Goal: Task Accomplishment & Management: Complete application form

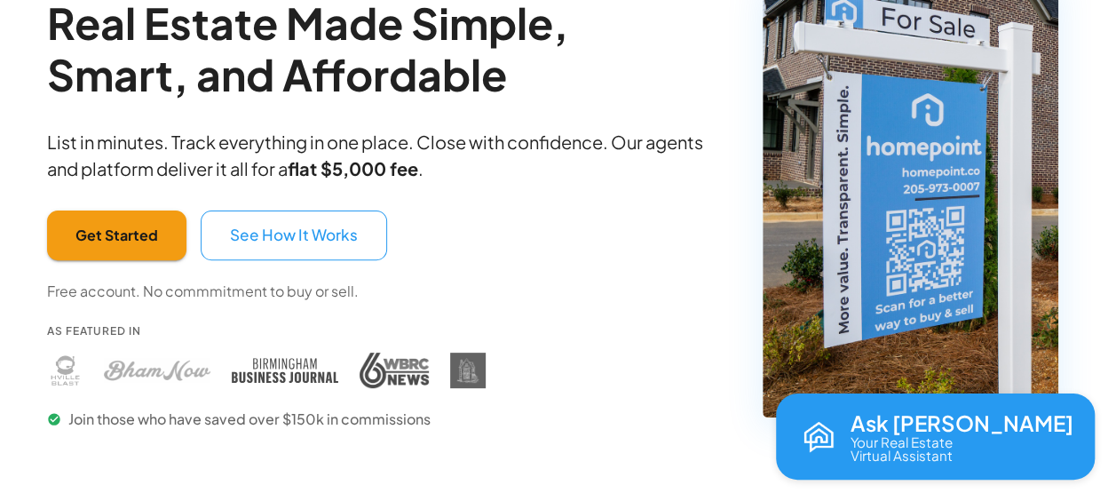
scroll to position [178, 0]
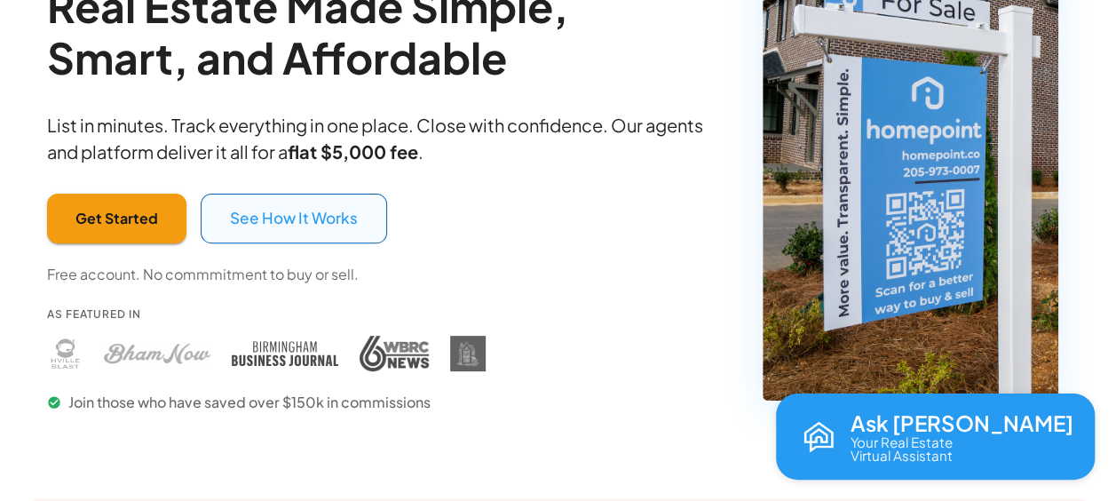
click at [275, 209] on button "See How It Works" at bounding box center [294, 219] width 186 height 50
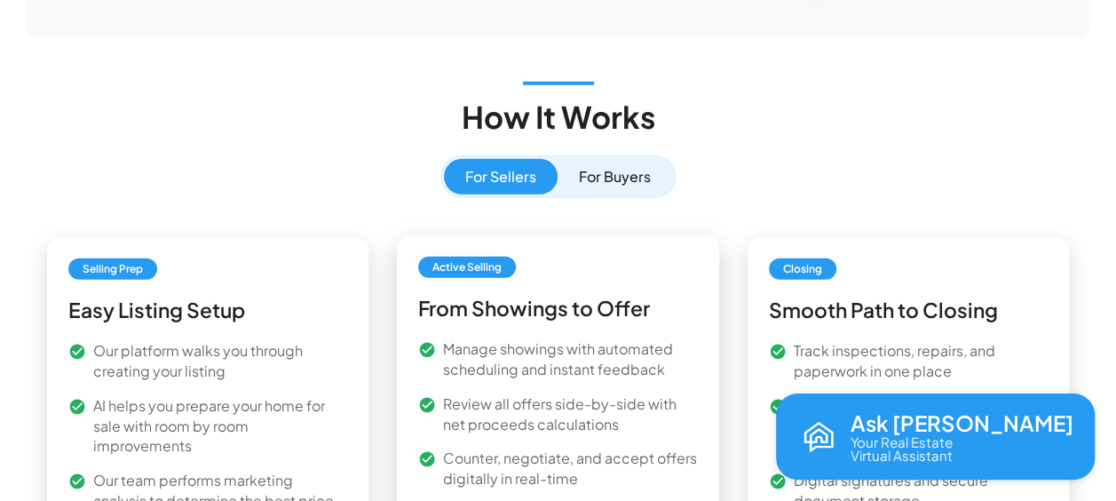
scroll to position [2523, 0]
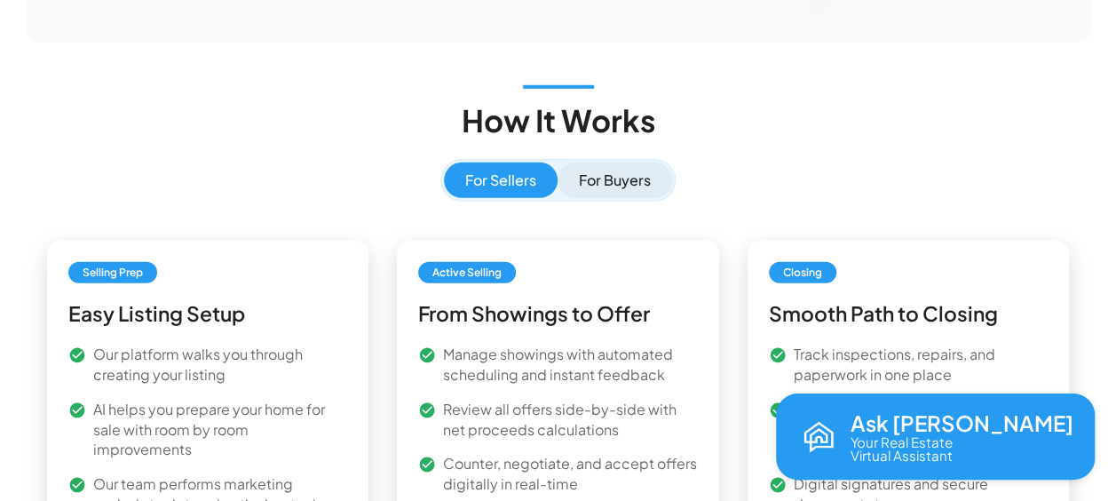
click at [620, 162] on button "For Buyers" at bounding box center [614, 180] width 115 height 36
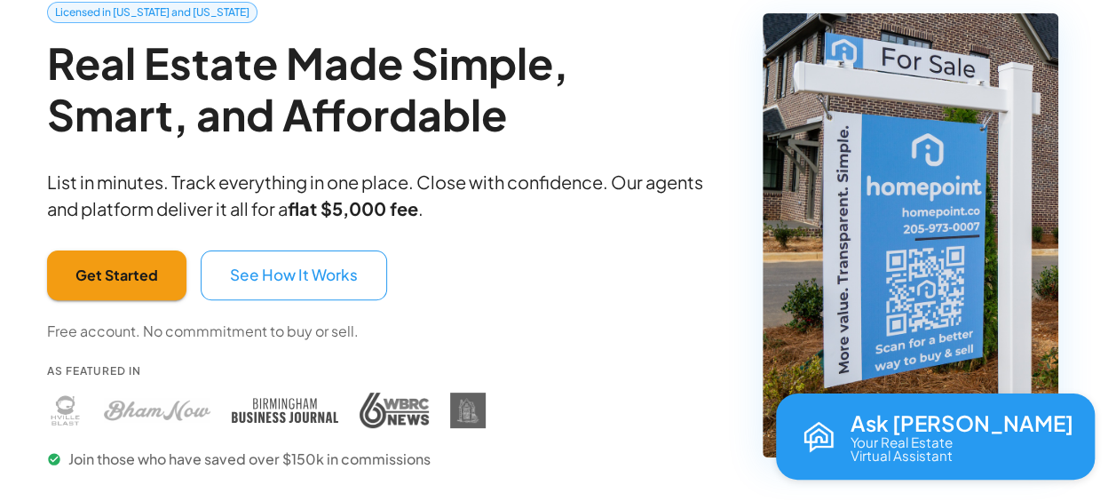
scroll to position [178, 0]
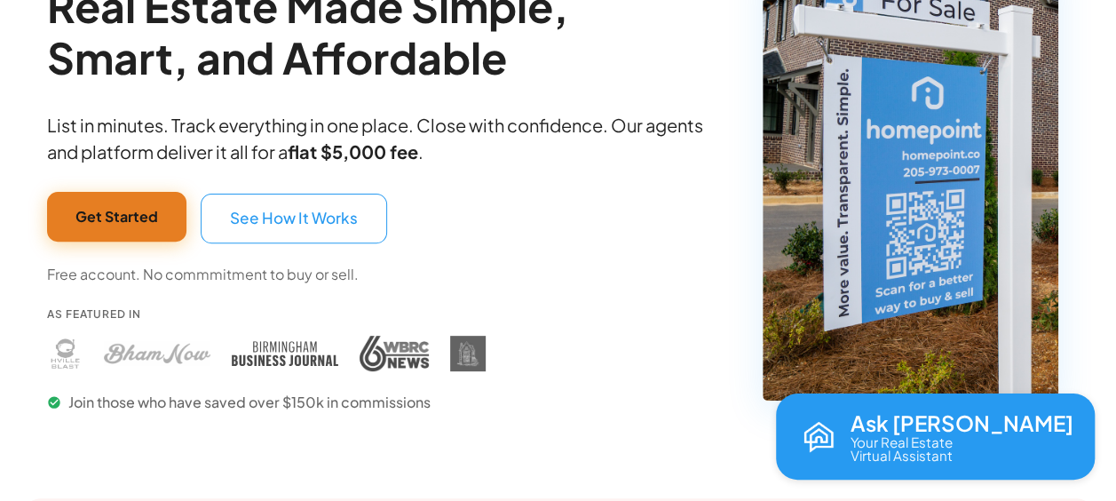
click at [126, 204] on button "Get Started" at bounding box center [116, 217] width 139 height 50
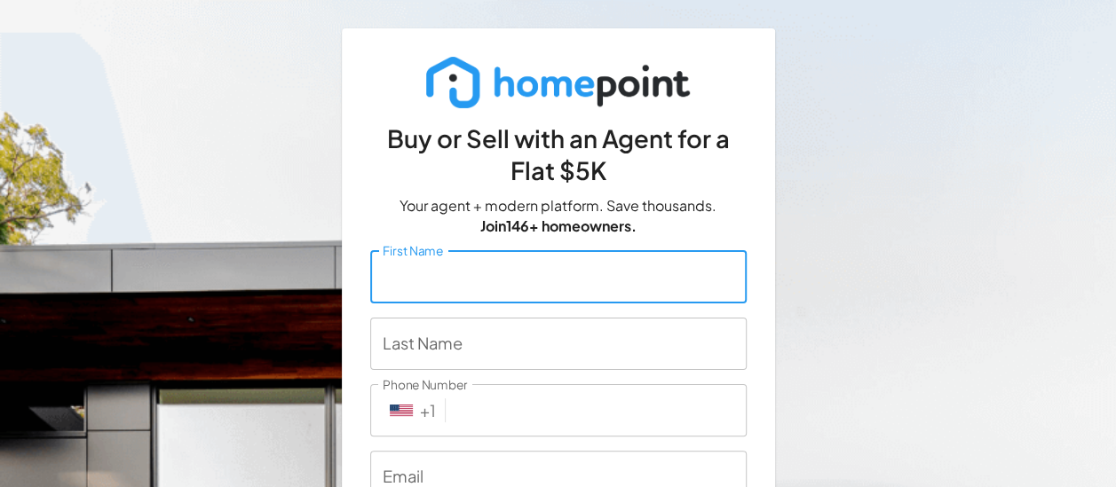
click at [520, 280] on input "First Name" at bounding box center [558, 276] width 376 height 52
type input "Zollie"
type input "Compton"
type input "256 836 5672"
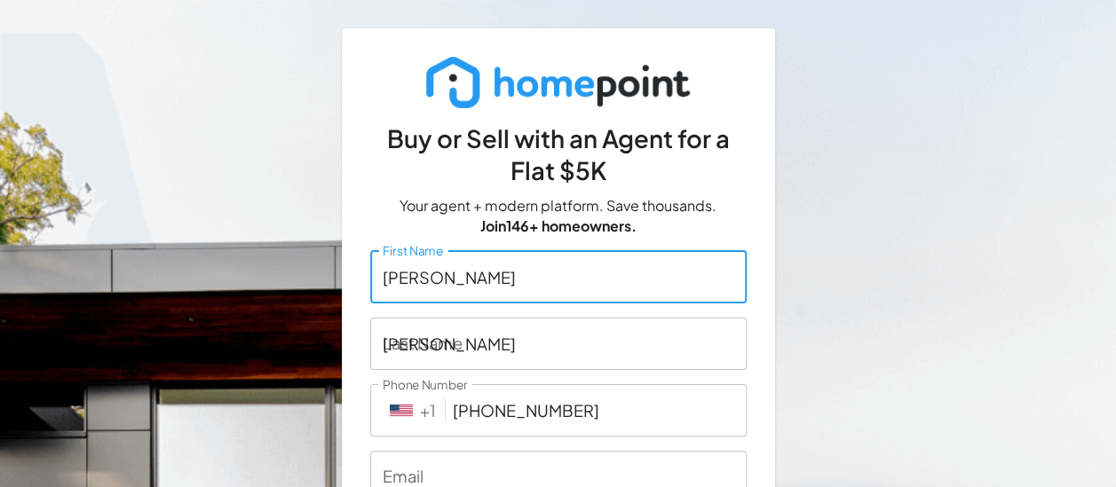
type input "crg.compton@gmail.com"
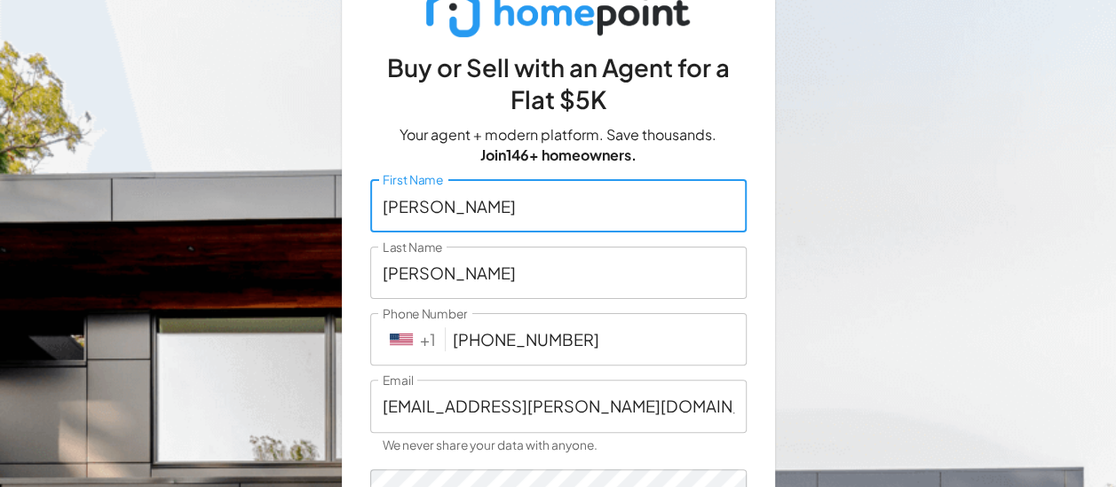
scroll to position [89, 0]
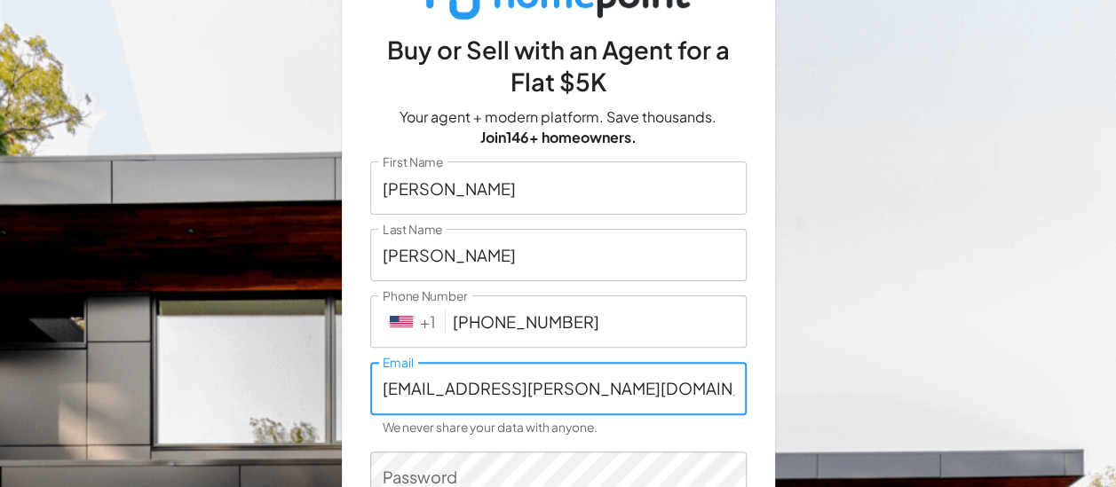
click at [593, 395] on input "crg.compton@gmail.com" at bounding box center [558, 388] width 376 height 52
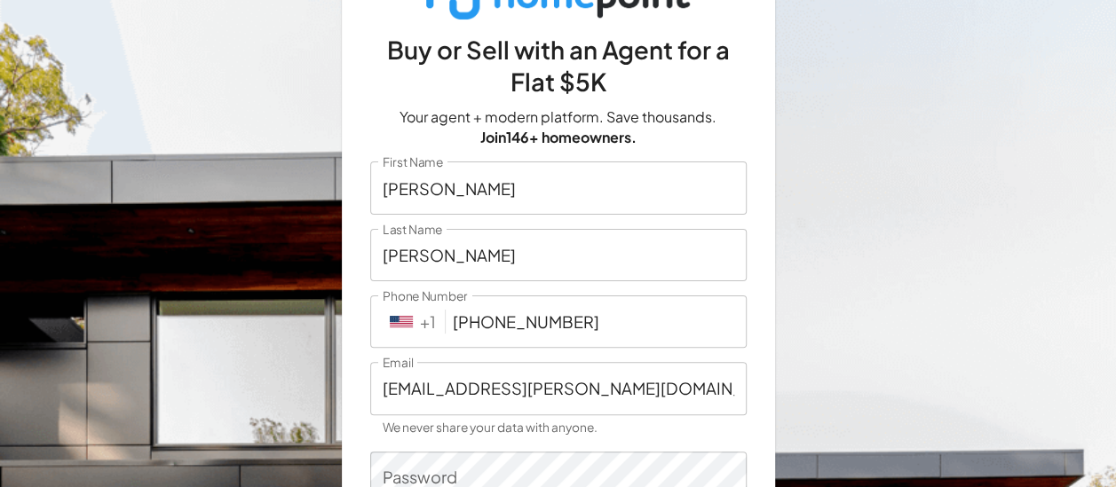
click at [912, 328] on div "Buy or Sell with an Agent for a Flat $5K Your agent + modern platform. Save tho…" at bounding box center [558, 326] width 1116 height 830
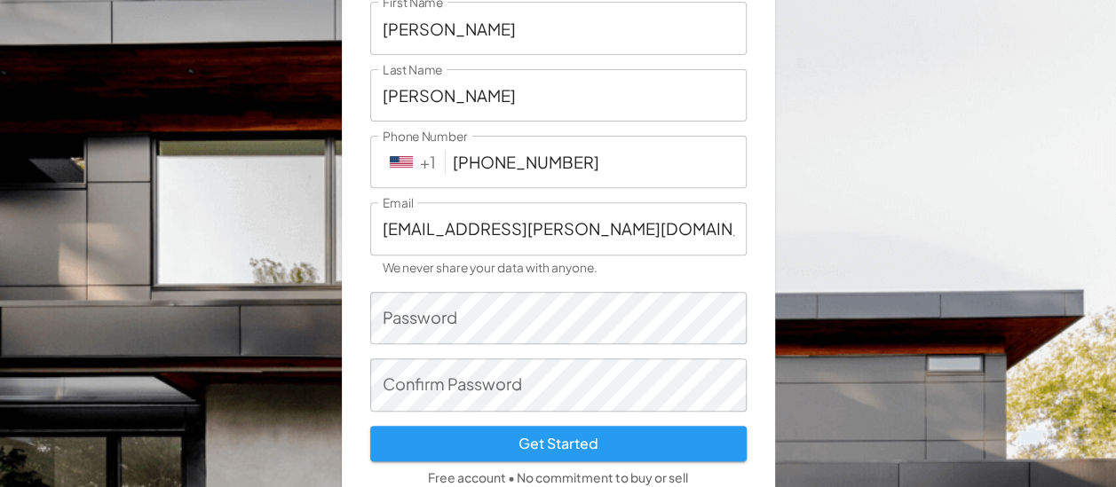
scroll to position [266, 0]
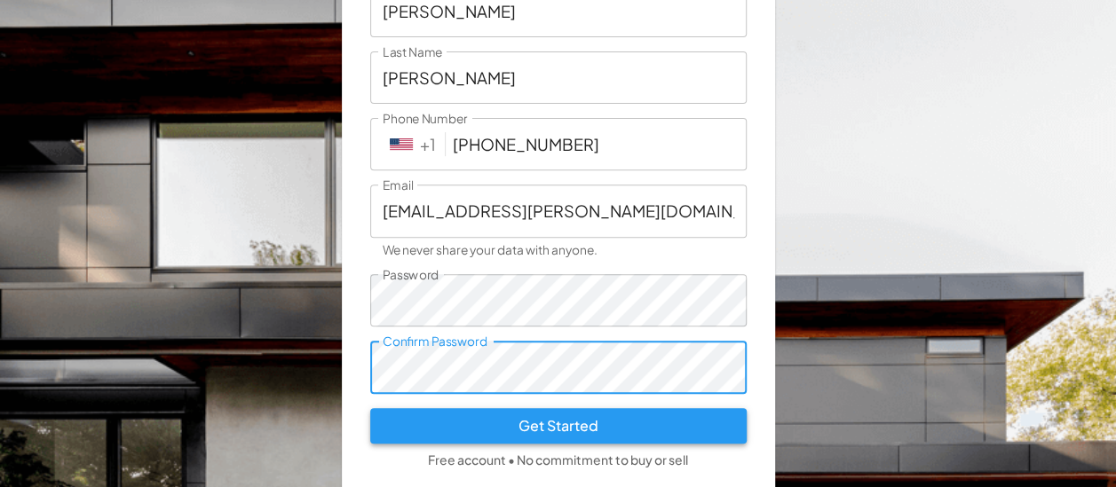
click at [538, 424] on button "Get Started" at bounding box center [558, 426] width 376 height 36
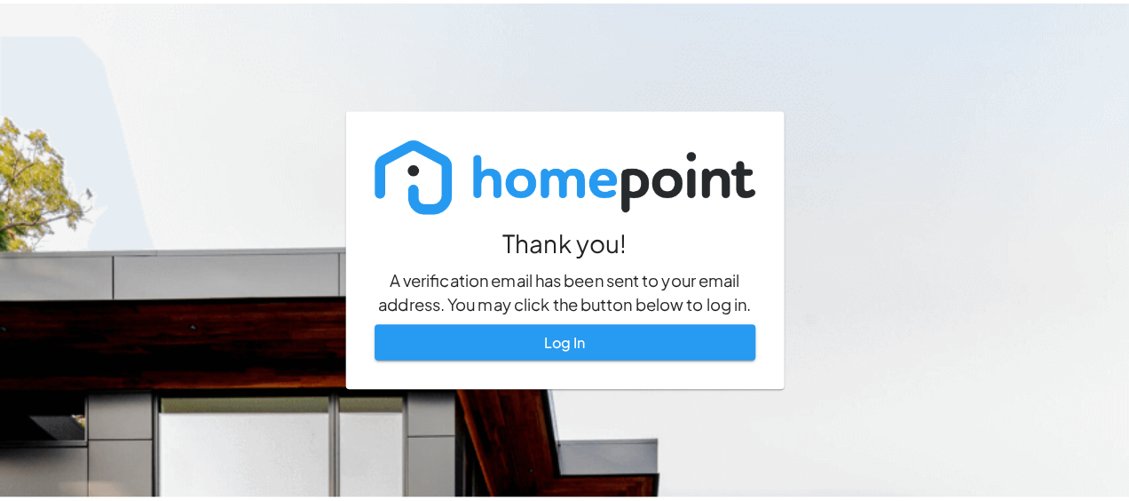
scroll to position [0, 0]
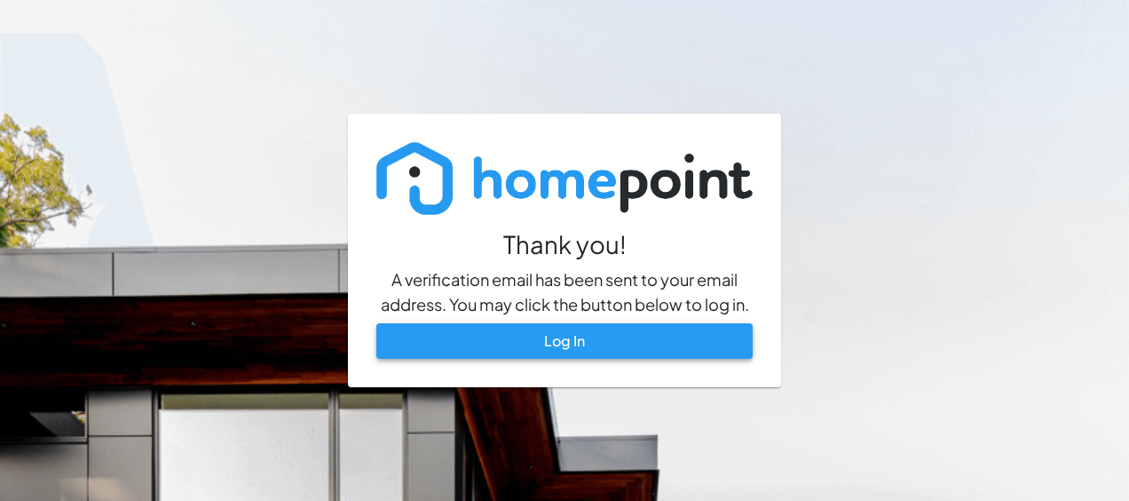
click at [610, 328] on link "Log In" at bounding box center [564, 341] width 376 height 36
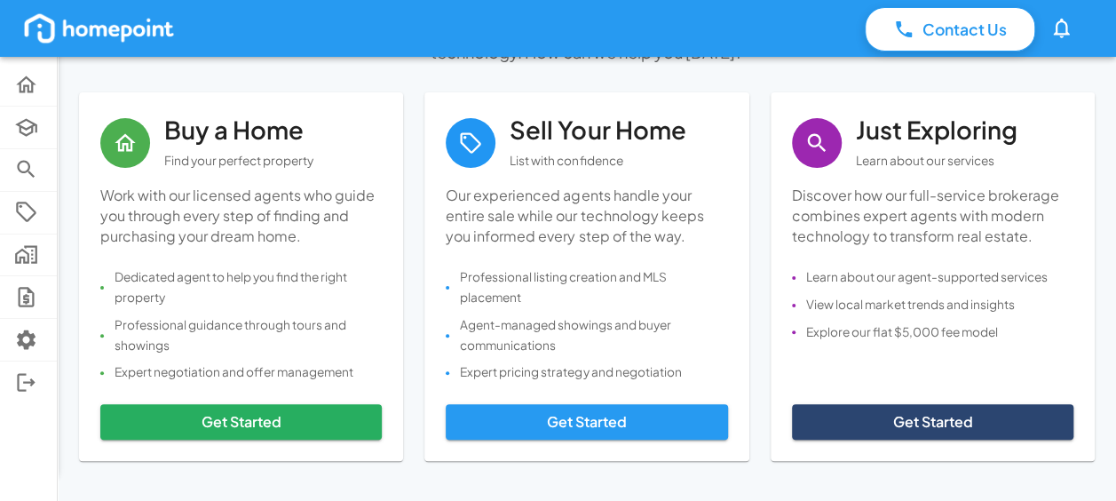
scroll to position [112, 0]
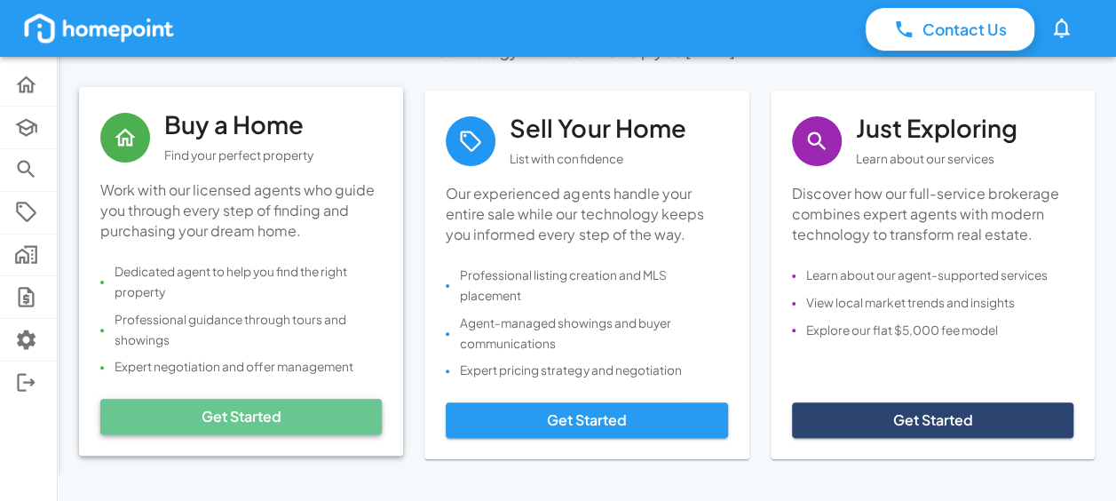
click at [297, 410] on button "Get Started" at bounding box center [240, 417] width 281 height 36
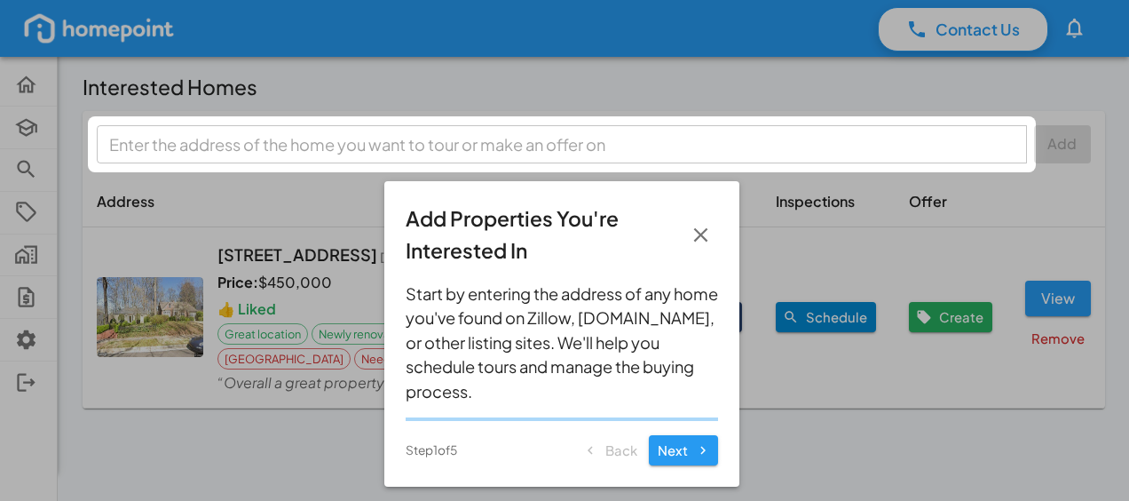
click at [263, 140] on div at bounding box center [562, 144] width 930 height 38
click at [170, 139] on div at bounding box center [562, 144] width 930 height 38
click at [692, 444] on button "Next" at bounding box center [683, 450] width 69 height 30
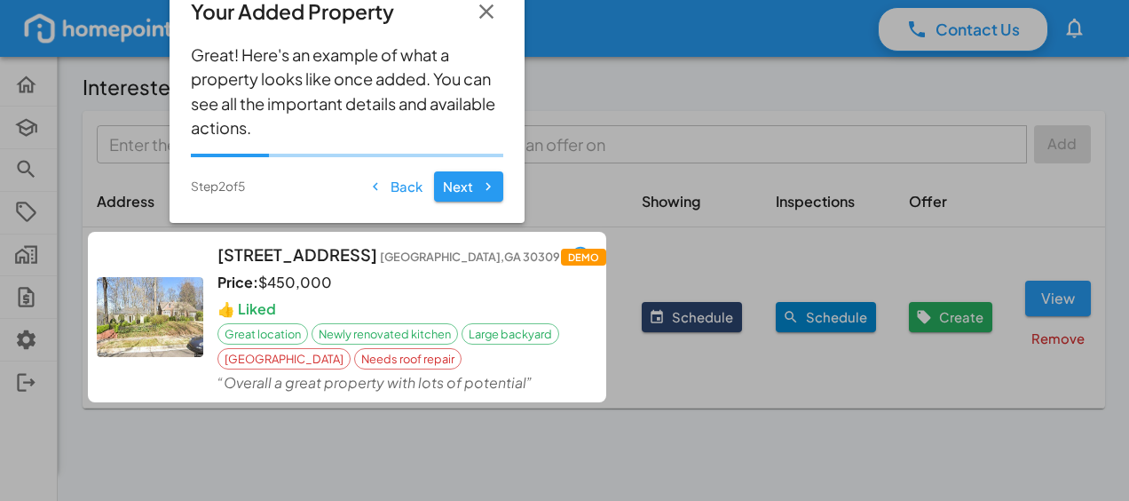
click at [401, 178] on button "Back" at bounding box center [396, 186] width 62 height 30
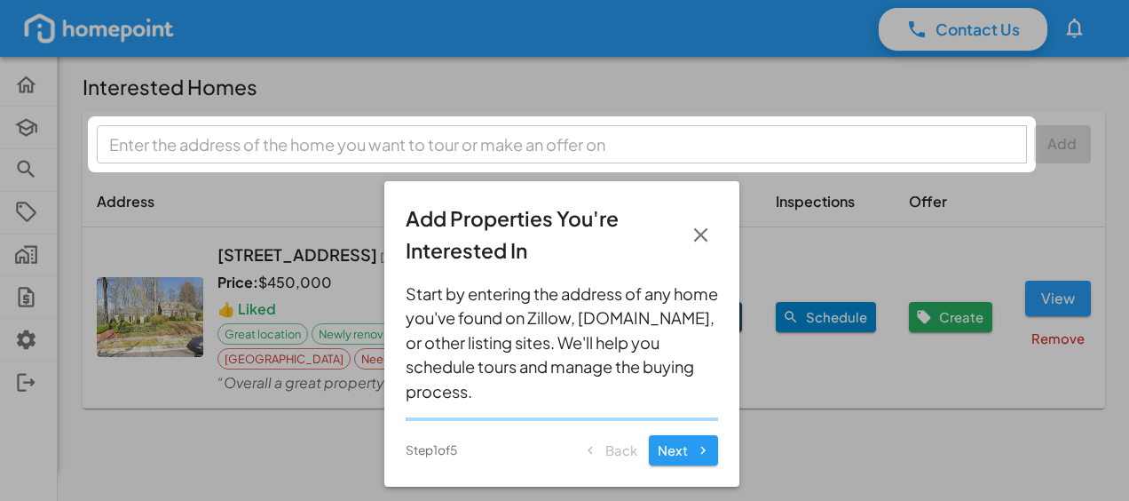
click at [273, 136] on div at bounding box center [562, 144] width 930 height 38
click at [614, 453] on div "Back Next" at bounding box center [649, 450] width 138 height 30
drag, startPoint x: 519, startPoint y: 201, endPoint x: 467, endPoint y: 202, distance: 52.4
click at [470, 205] on div "Add Properties You're Interested In Start by entering the address of any home y…" at bounding box center [561, 333] width 355 height 305
click at [907, 458] on div at bounding box center [564, 250] width 1129 height 501
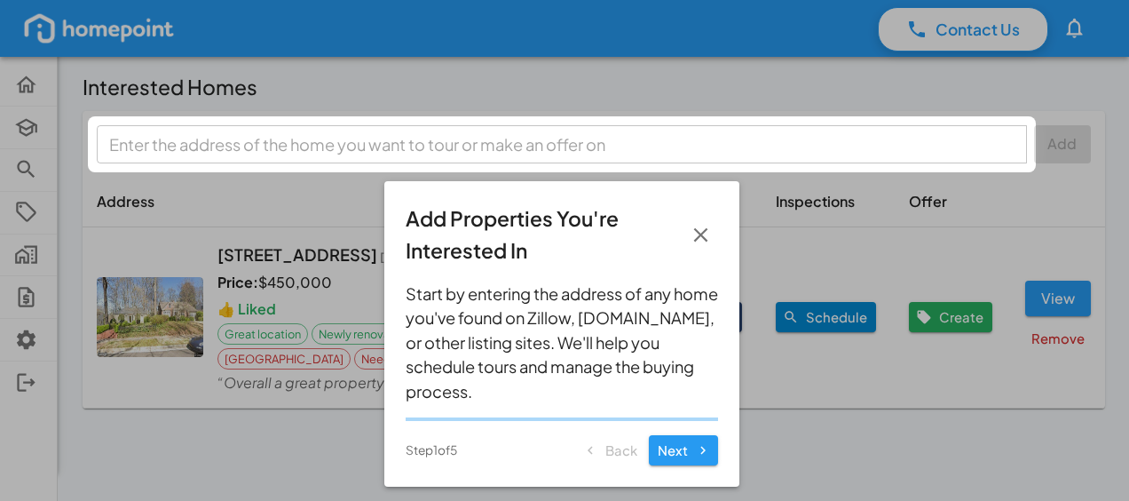
click at [699, 233] on icon "button" at bounding box center [701, 234] width 14 height 14
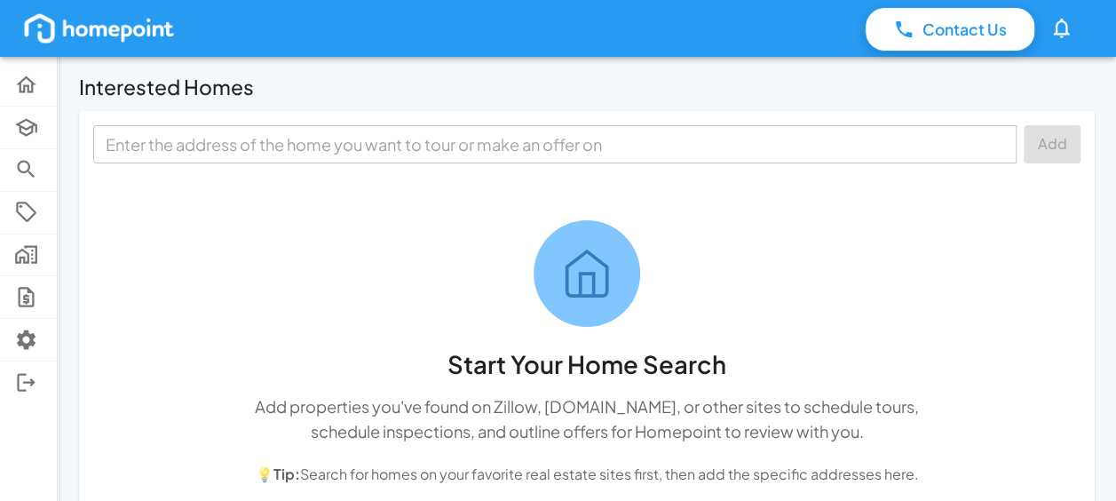
click at [360, 140] on input "text" at bounding box center [554, 144] width 910 height 28
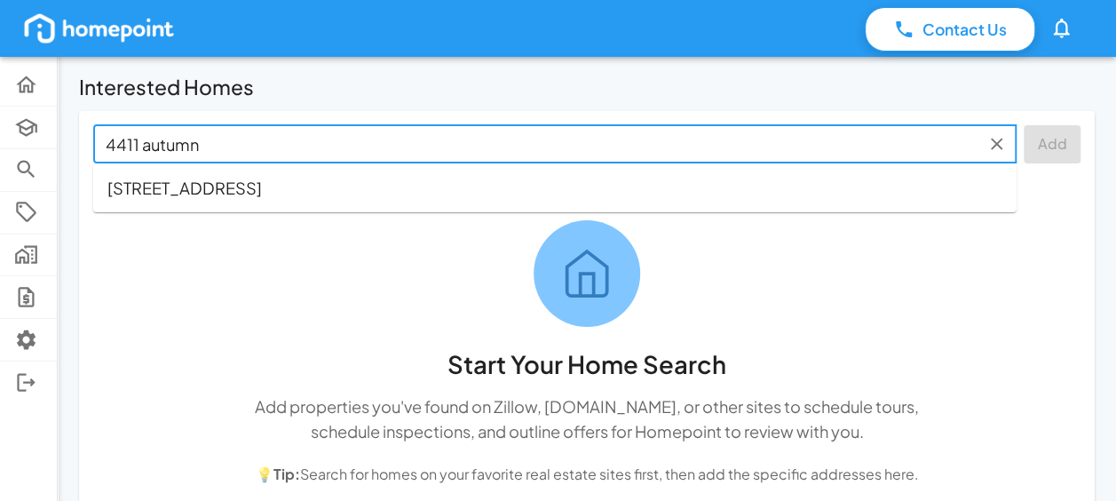
click at [262, 186] on span "4411 Autumn Leaves Trl SE, Decatur, AL, 35603" at bounding box center [184, 188] width 154 height 24
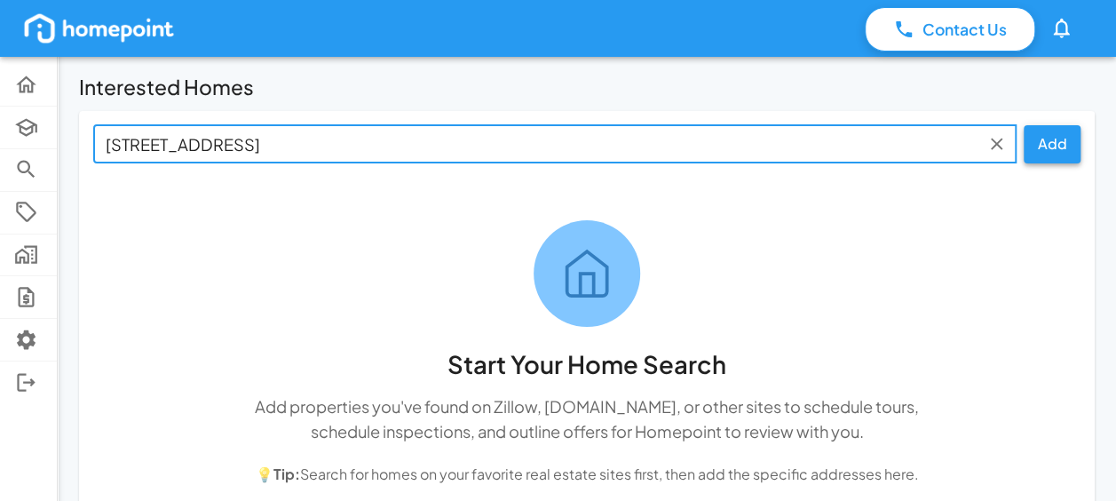
type input "4411 Autumn Leaves Trl SE, Decatur, AL"
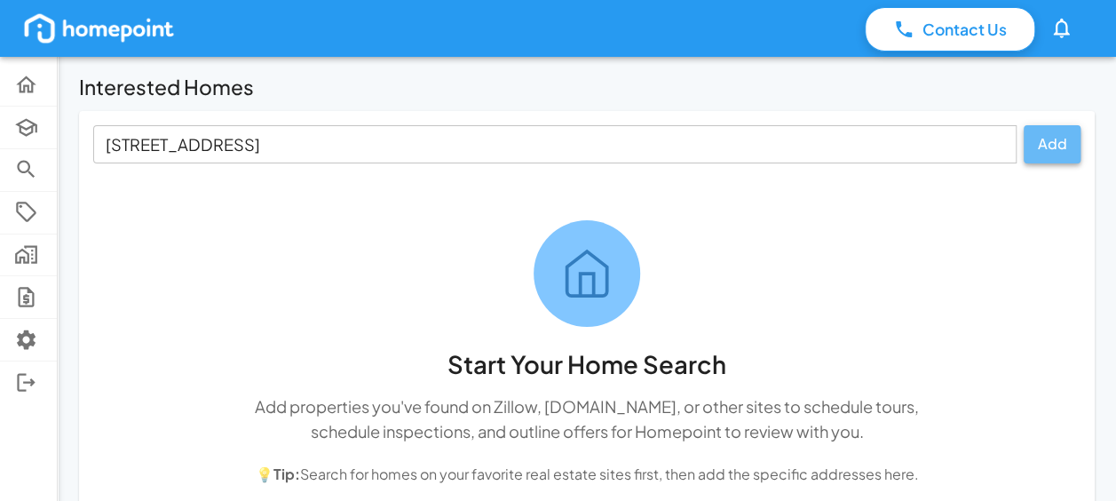
click at [1045, 139] on button "Add" at bounding box center [1051, 144] width 57 height 38
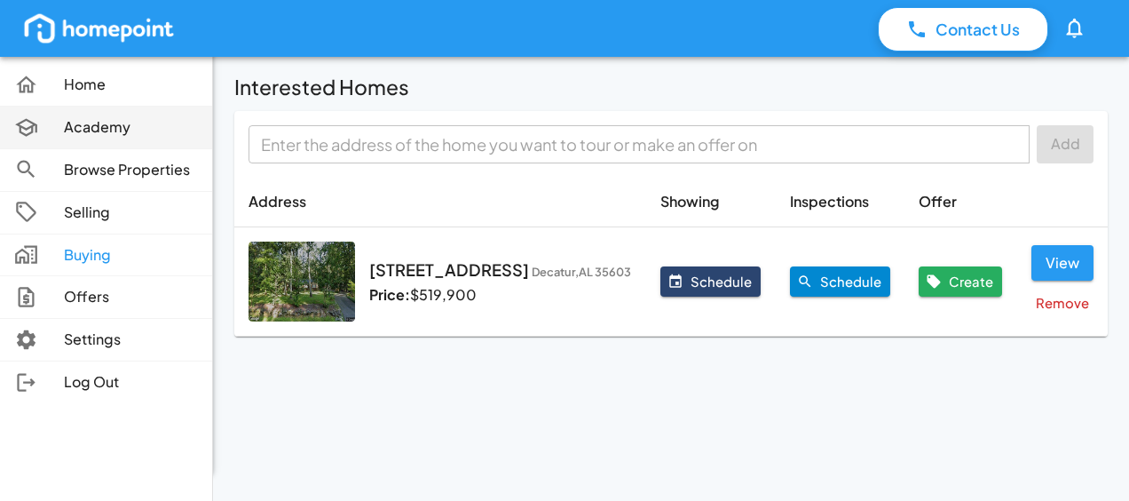
click at [90, 124] on p "Academy" at bounding box center [131, 127] width 134 height 20
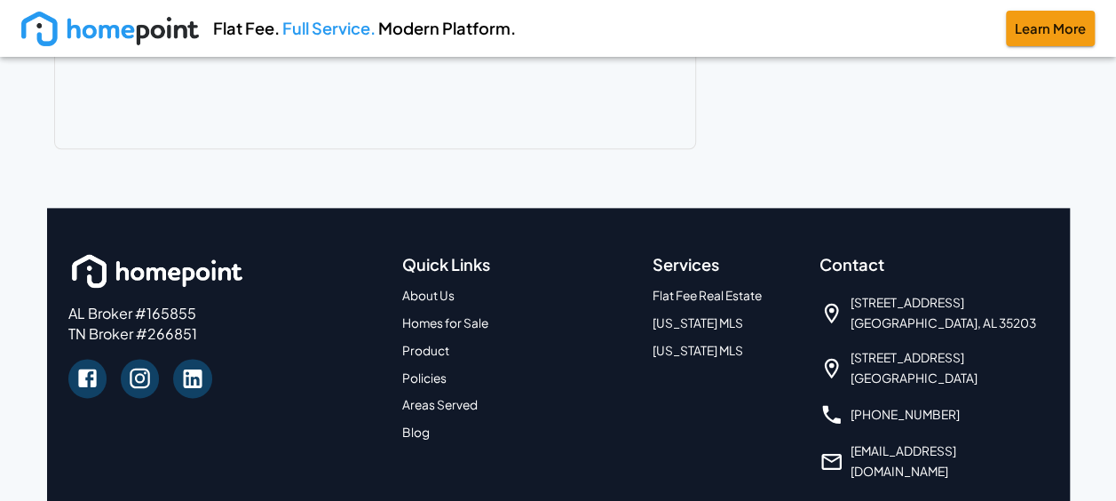
scroll to position [1065, 0]
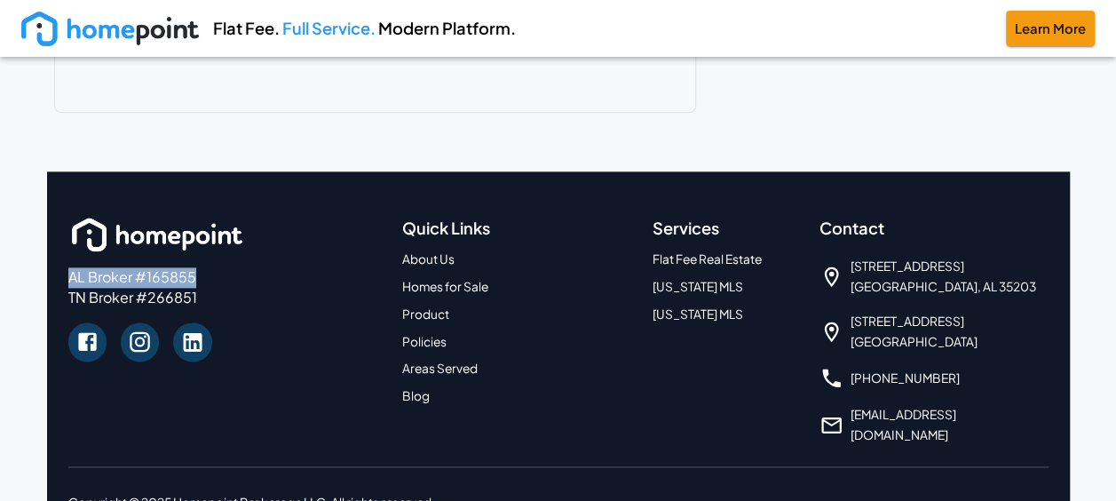
drag, startPoint x: 68, startPoint y: 277, endPoint x: 197, endPoint y: 279, distance: 128.7
click at [197, 279] on p "AL Broker #165855 TN Broker #266851" at bounding box center [224, 287] width 312 height 41
drag, startPoint x: 197, startPoint y: 279, endPoint x: 183, endPoint y: 277, distance: 14.3
copy p "AL Broker #165855"
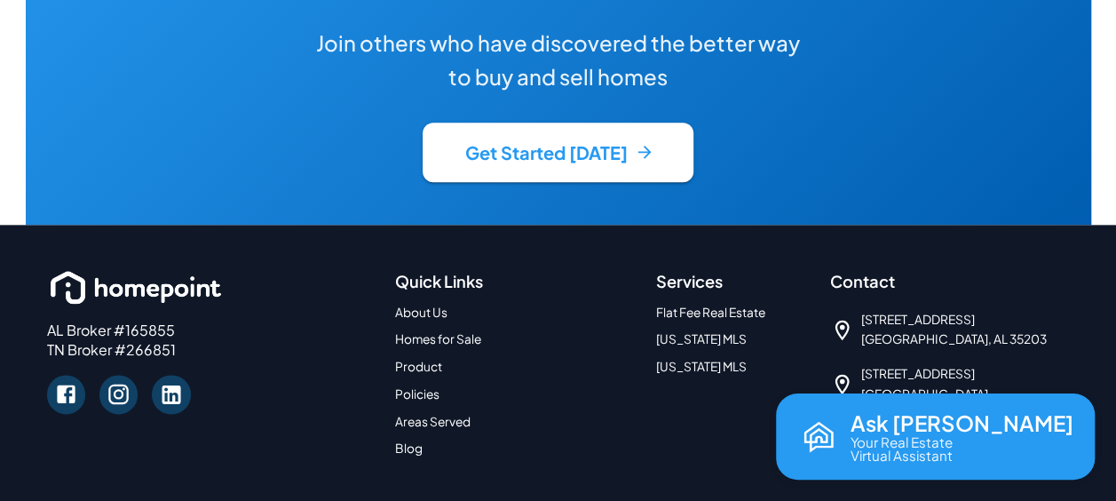
scroll to position [4321, 0]
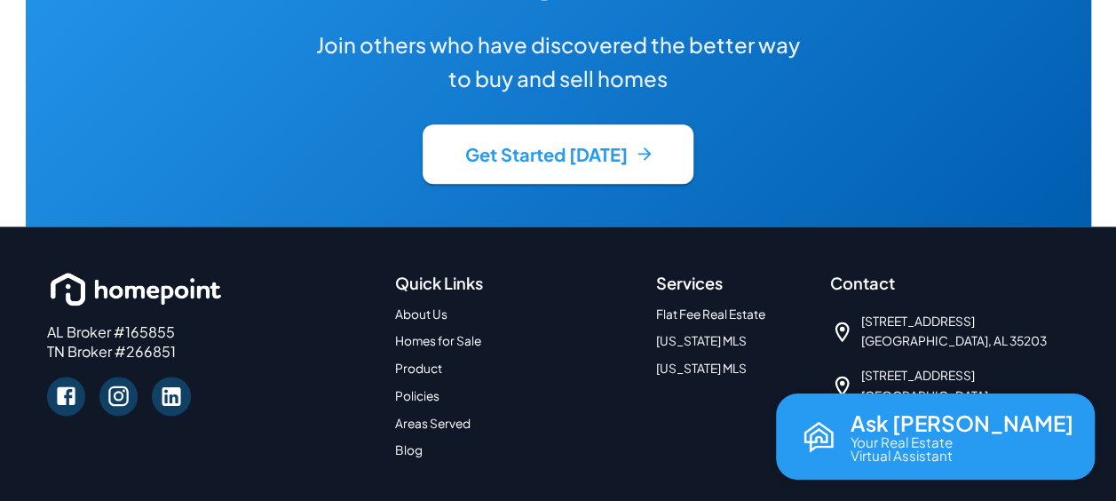
click at [304, 58] on div "Ready to Experience Real Estate Done Right? Join others who have discovered the…" at bounding box center [558, 1] width 533 height 366
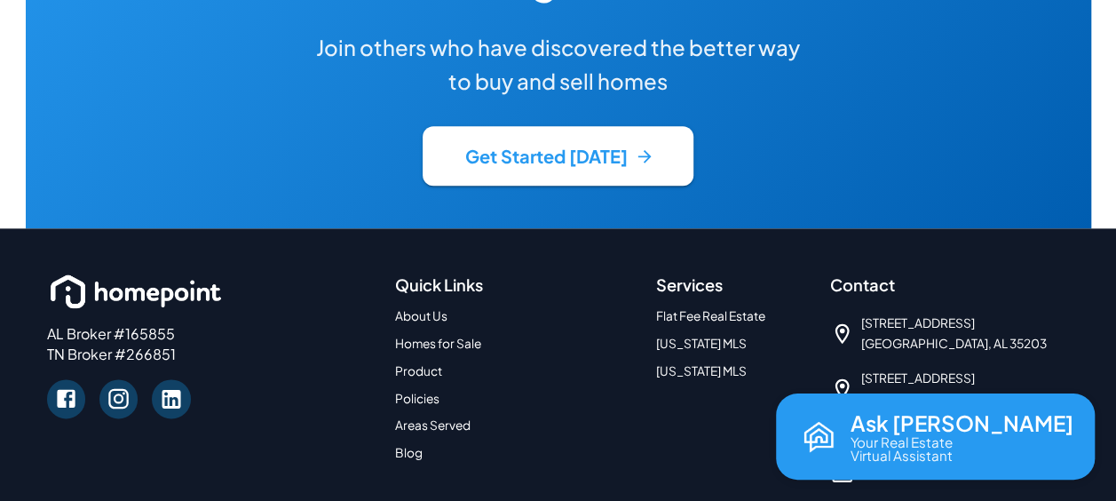
scroll to position [4323, 0]
